Goal: Task Accomplishment & Management: Complete application form

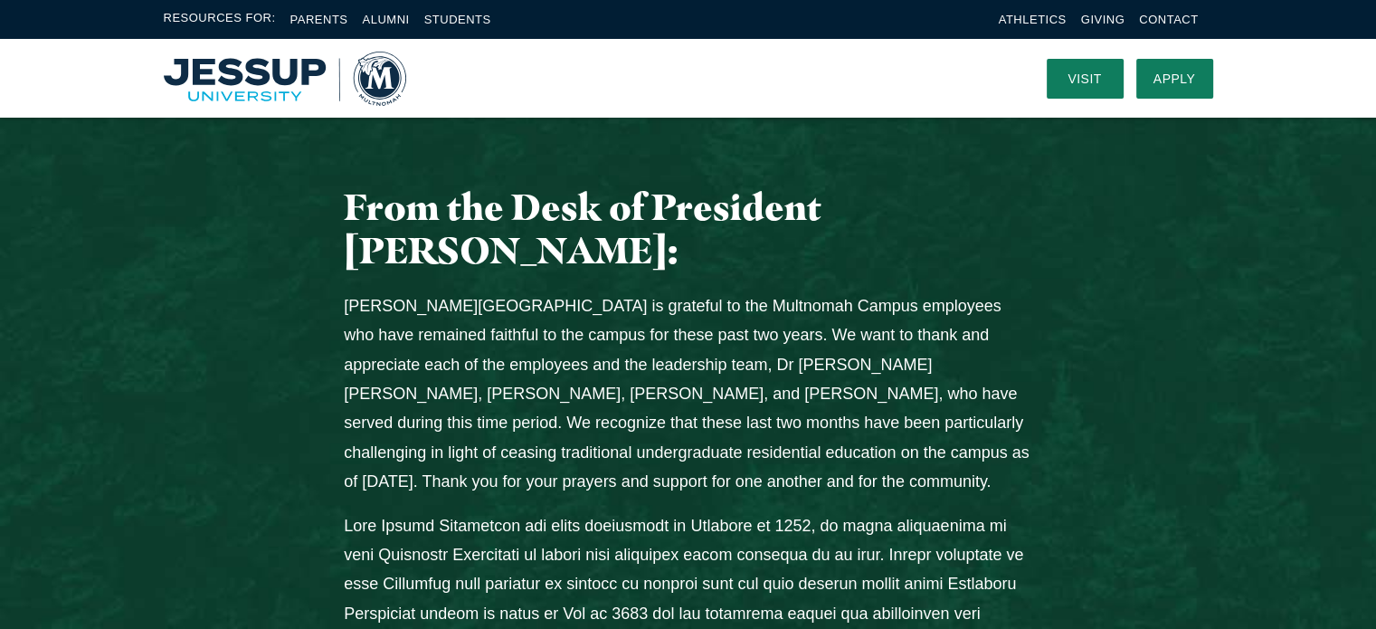
scroll to position [686, 0]
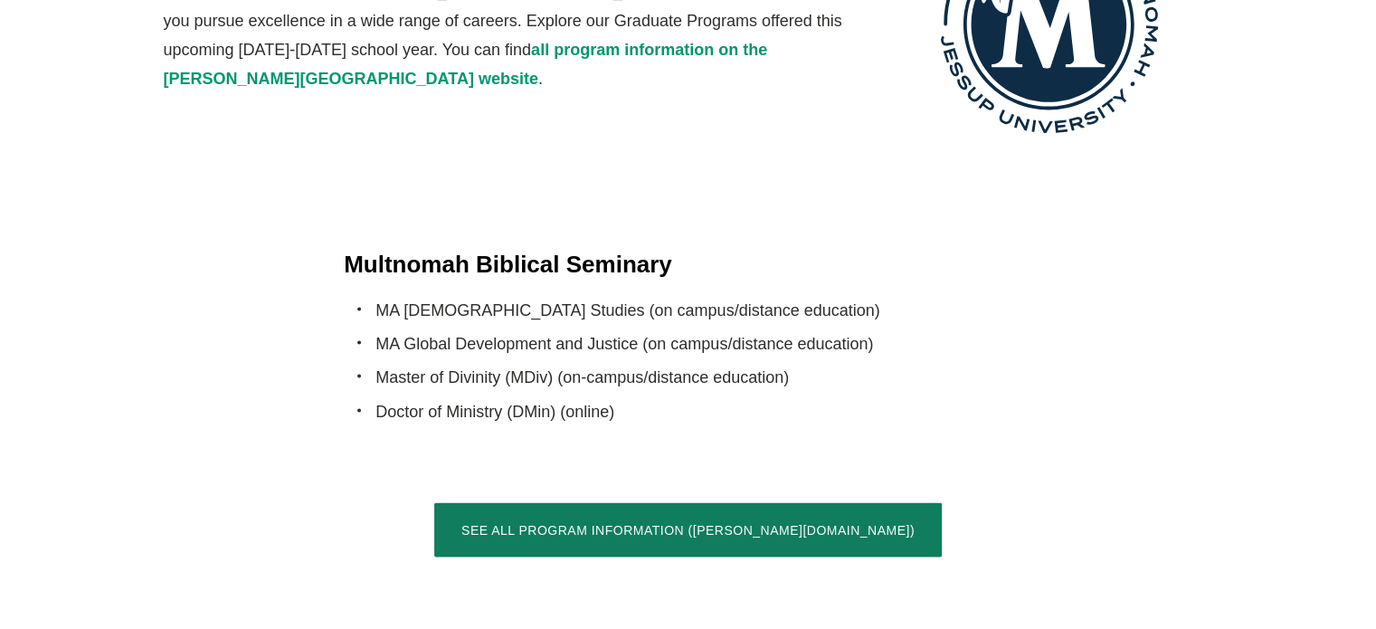
scroll to position [3505, 0]
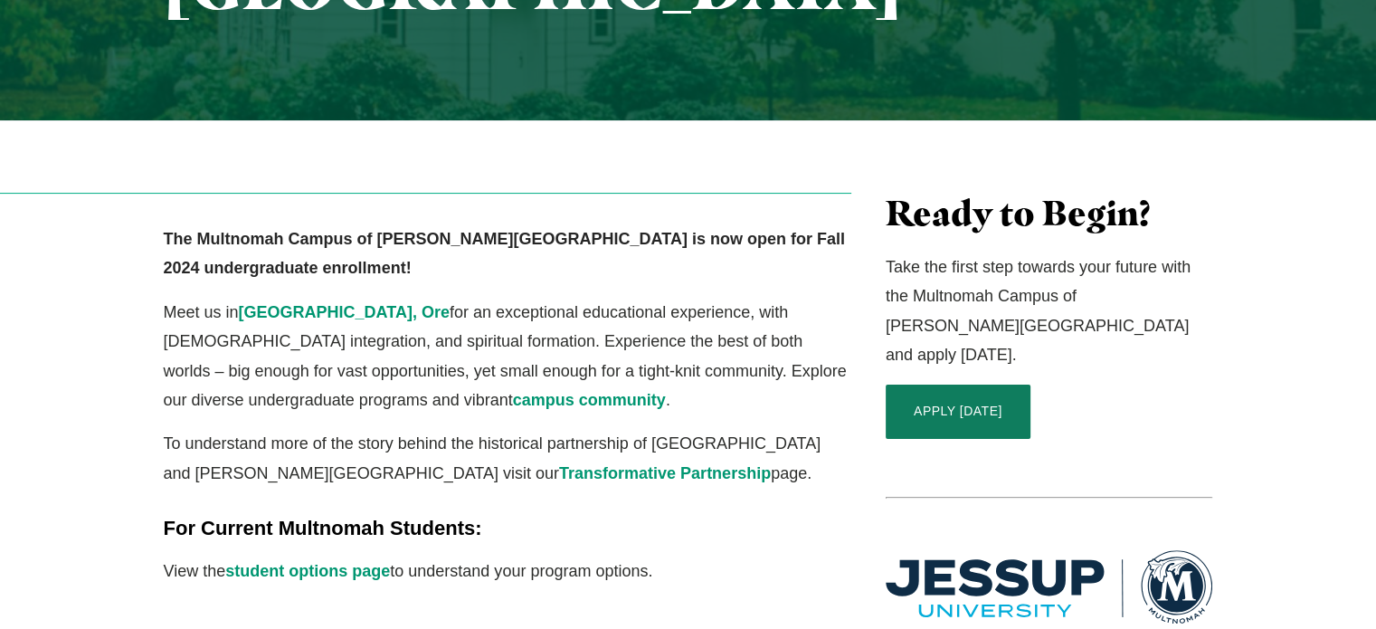
scroll to position [414, 0]
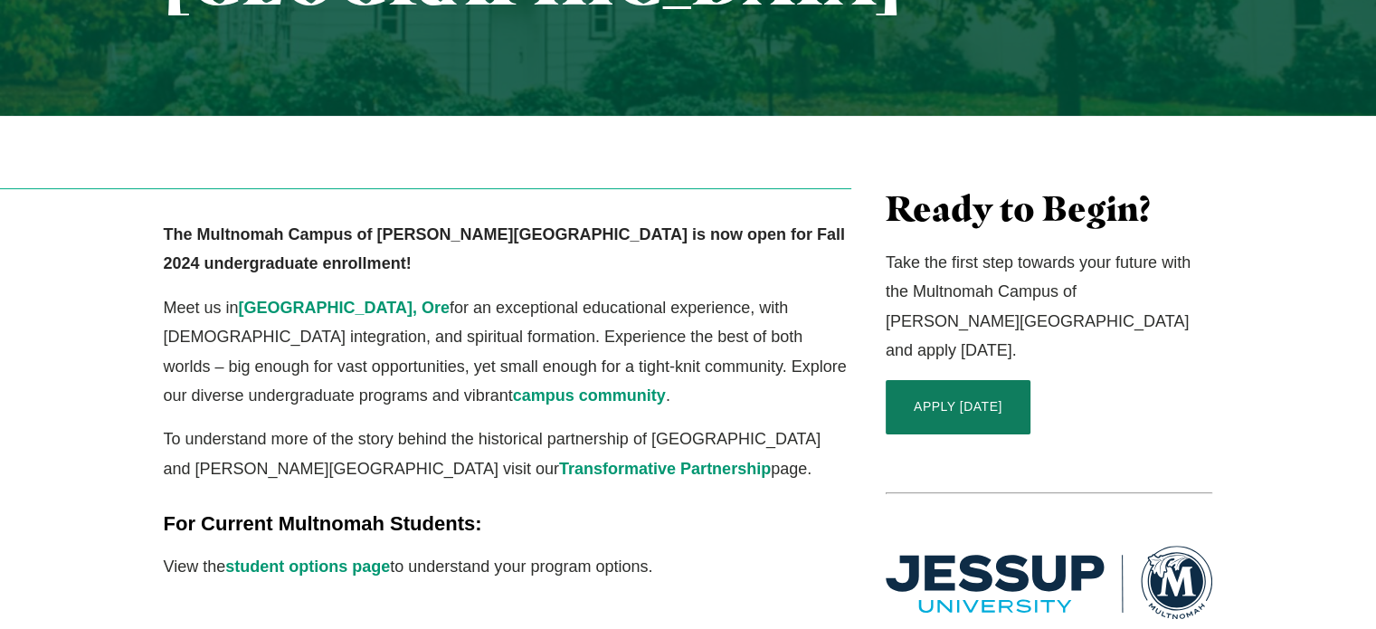
click at [990, 545] on img "Columns" at bounding box center [1049, 581] width 327 height 73
